Goal: Communication & Community: Connect with others

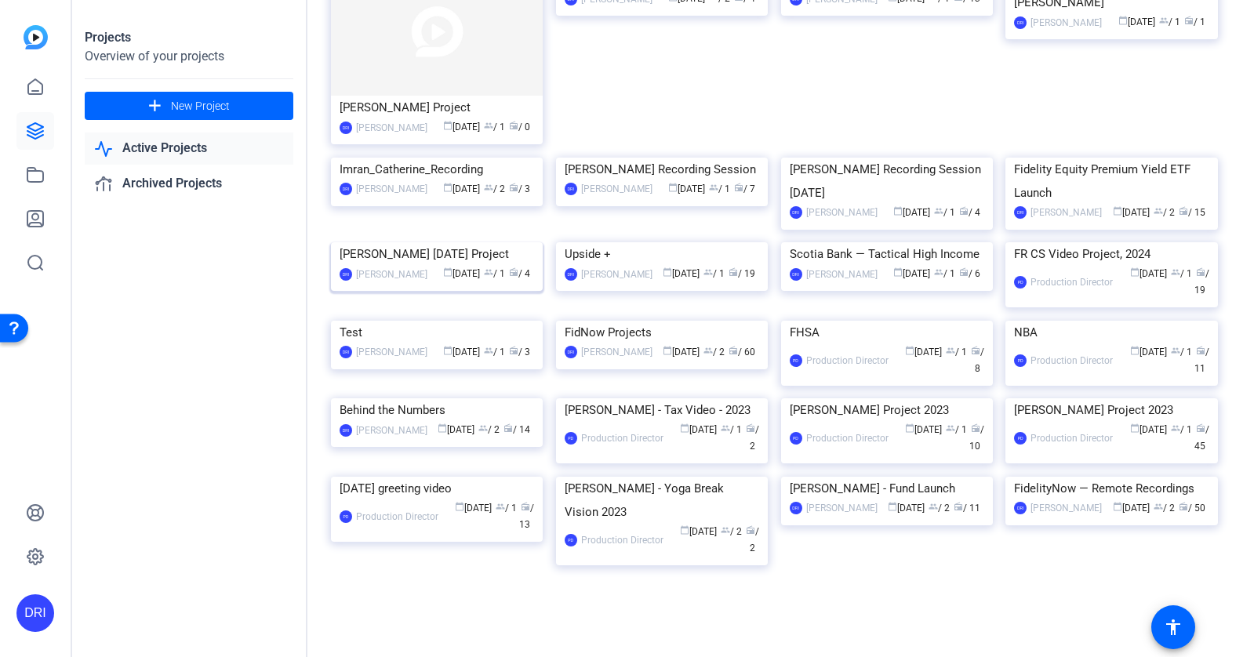
scroll to position [413, 0]
click at [656, 321] on img at bounding box center [662, 321] width 212 height 0
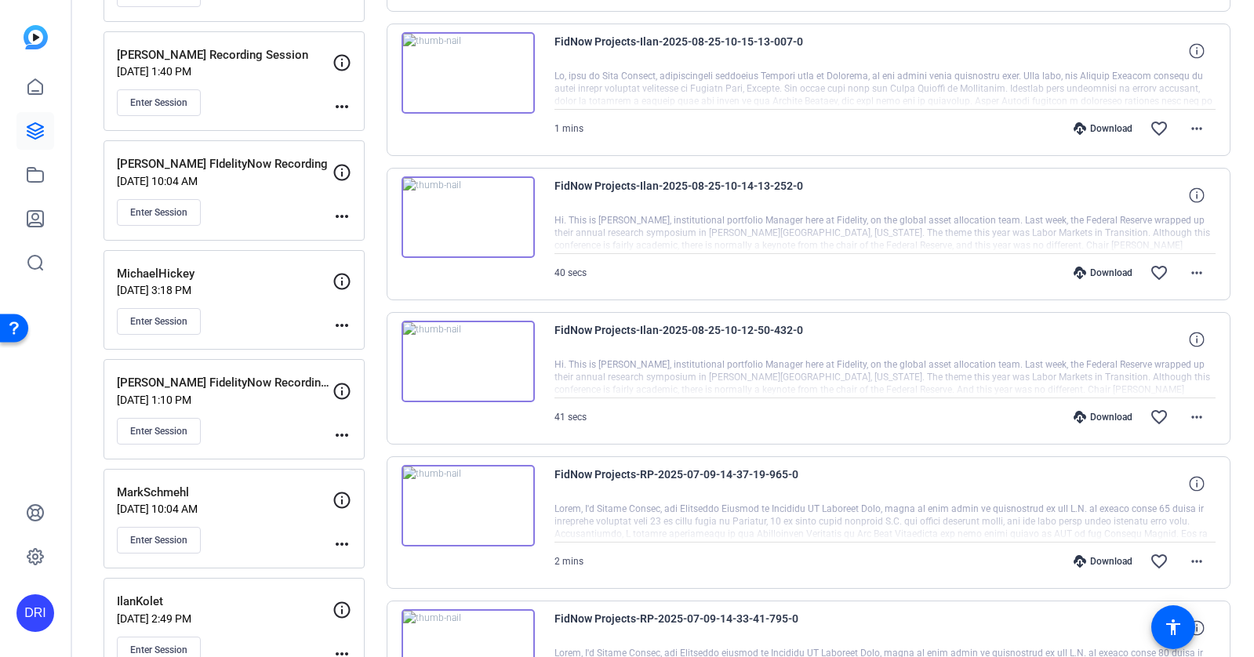
scroll to position [859, 0]
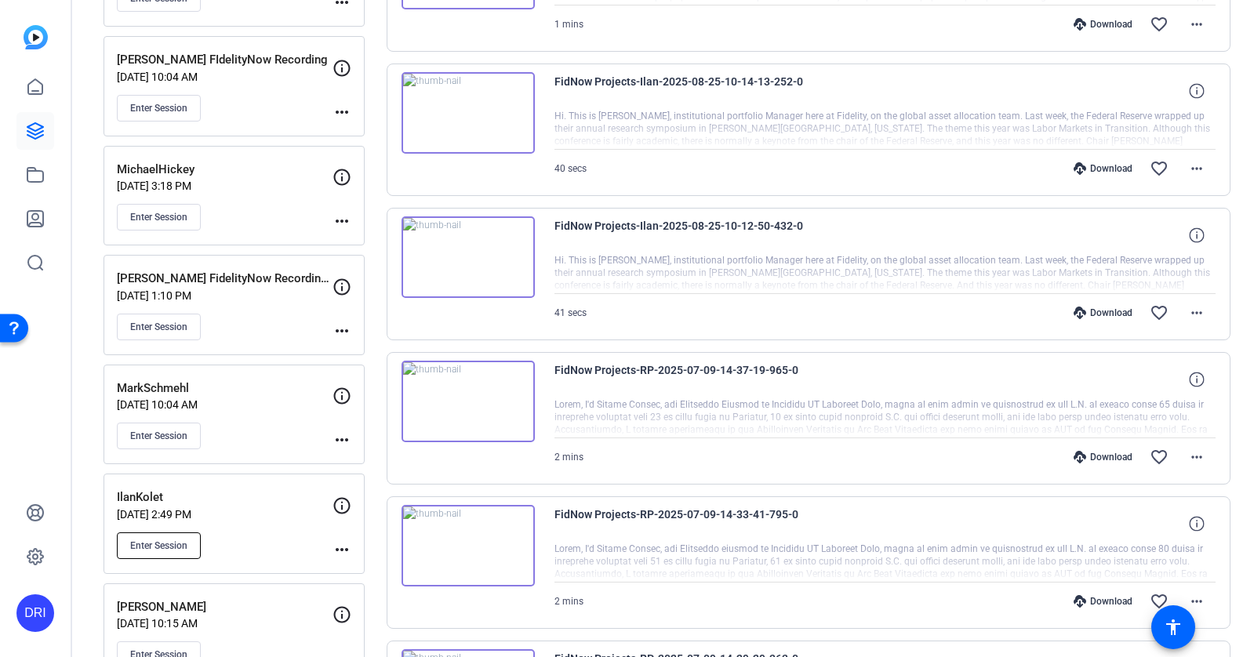
click at [174, 547] on span "Enter Session" at bounding box center [158, 546] width 57 height 13
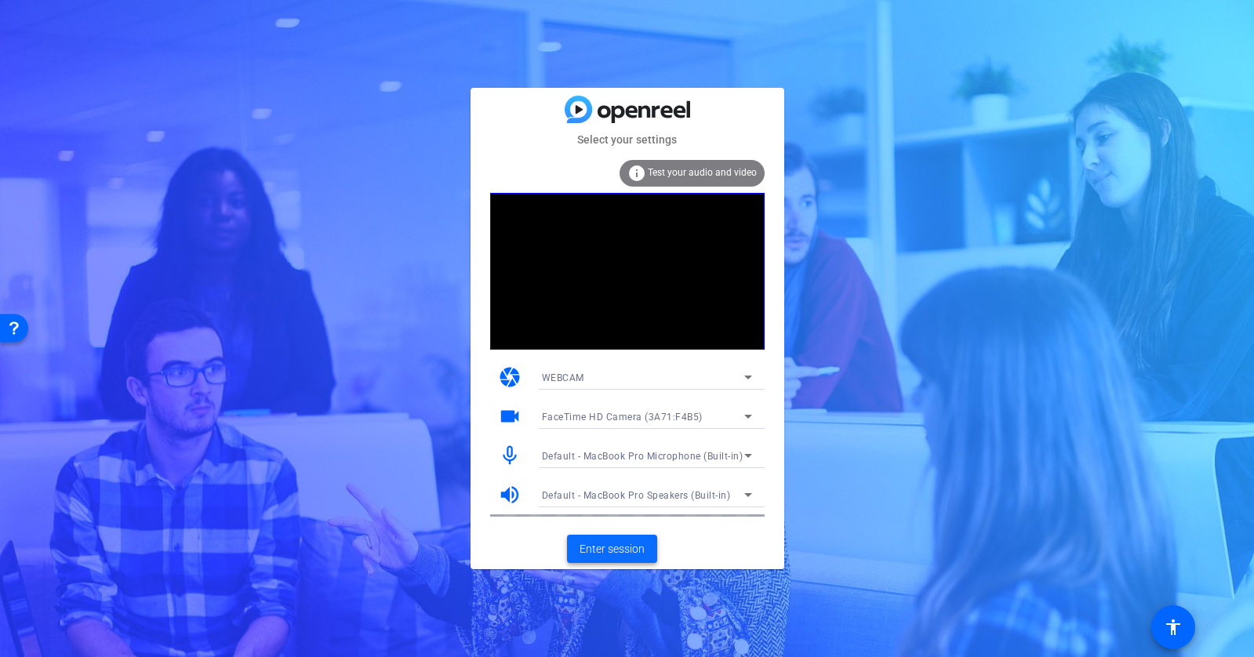
click at [598, 548] on span "Enter session" at bounding box center [612, 549] width 65 height 16
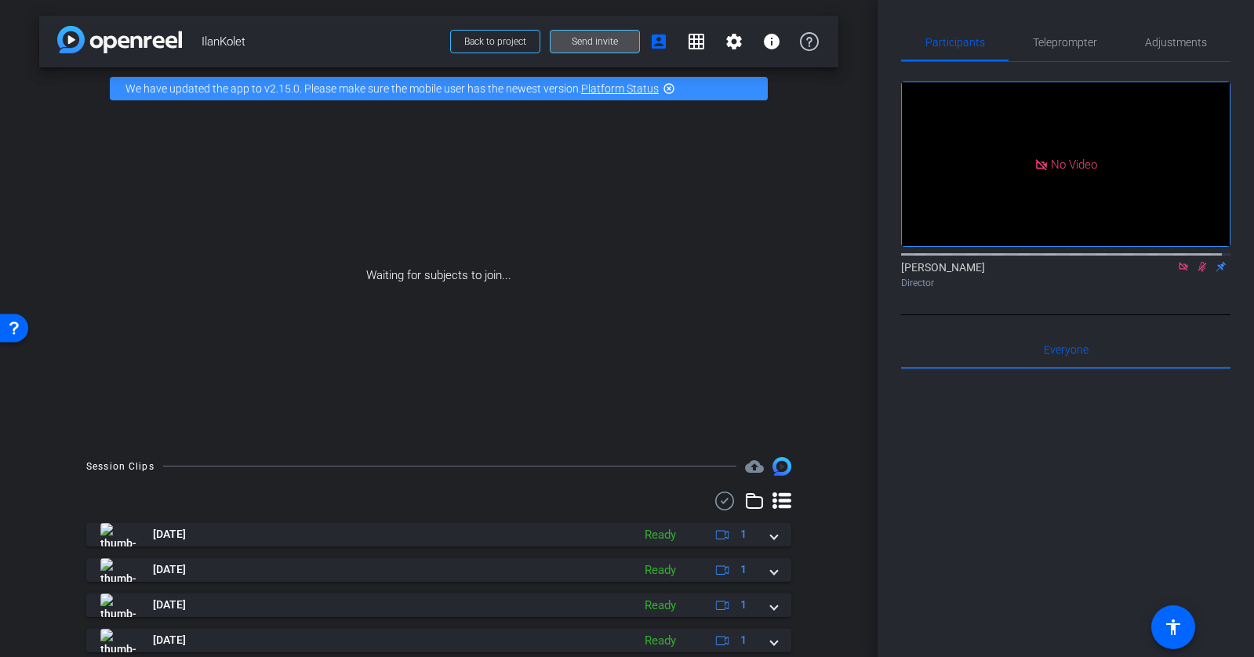
click at [578, 41] on span "Send invite" at bounding box center [595, 41] width 46 height 13
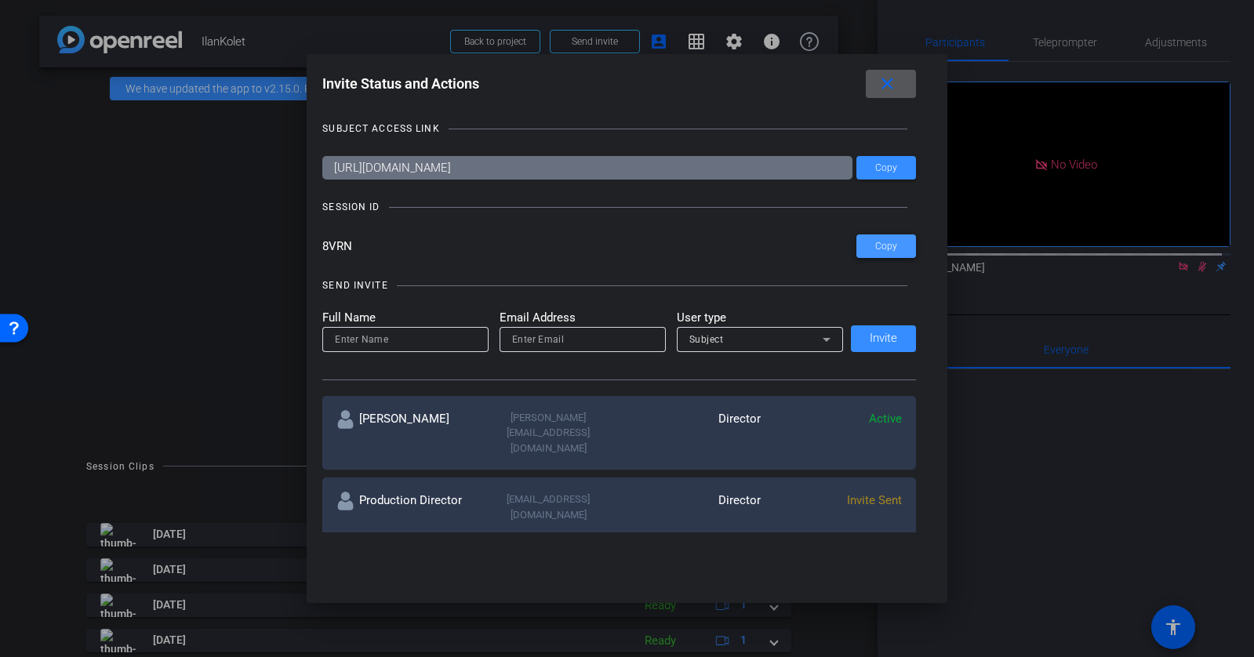
click at [896, 247] on span at bounding box center [887, 247] width 60 height 38
click at [866, 168] on span at bounding box center [887, 168] width 60 height 38
click at [876, 173] on span "Copy" at bounding box center [887, 168] width 22 height 12
click at [898, 88] on mat-icon "close" at bounding box center [888, 85] width 20 height 20
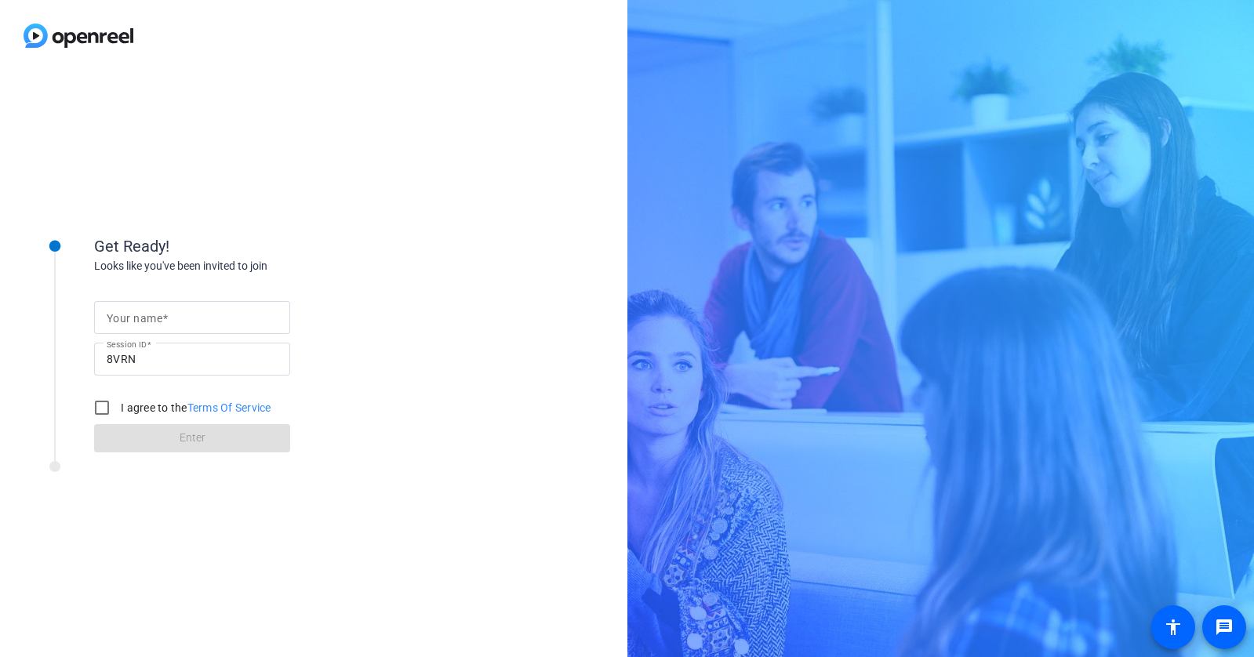
click at [162, 317] on mat-label "Your name" at bounding box center [135, 318] width 56 height 13
click at [162, 317] on input "Your name" at bounding box center [192, 317] width 171 height 19
type input "asdf"
click at [99, 413] on input "I agree to the Terms Of Service" at bounding box center [101, 407] width 31 height 31
checkbox input "true"
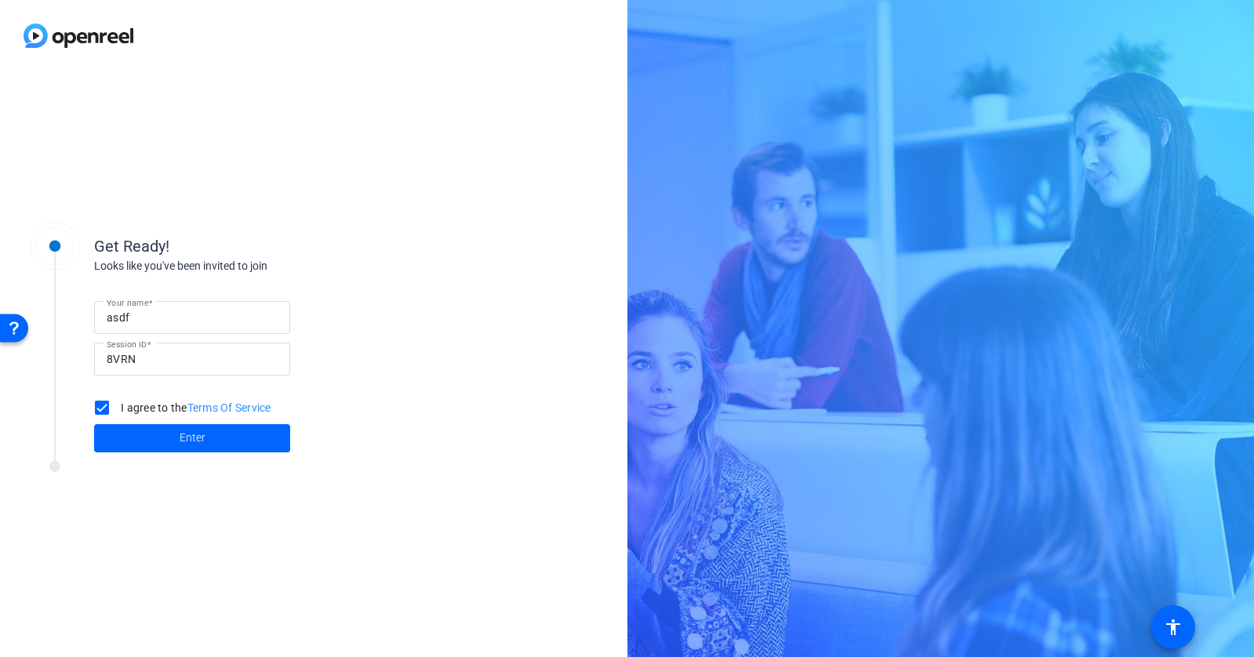
drag, startPoint x: 402, startPoint y: 386, endPoint x: 374, endPoint y: 402, distance: 31.6
click at [402, 386] on div "Your name asdf Session ID 8VRN I agree to the Terms Of Service Enter" at bounding box center [251, 364] width 314 height 178
